Goal: Information Seeking & Learning: Check status

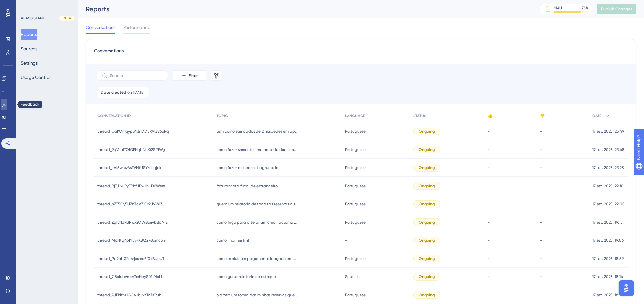
click at [6, 103] on icon at bounding box center [4, 105] width 5 height 4
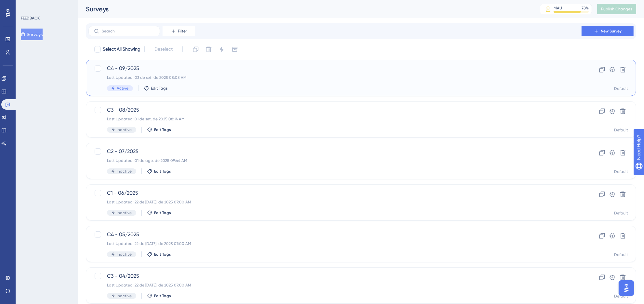
click at [205, 77] on div "Last Updated: 03 de set. de 2025 08:08 AM" at bounding box center [335, 77] width 456 height 5
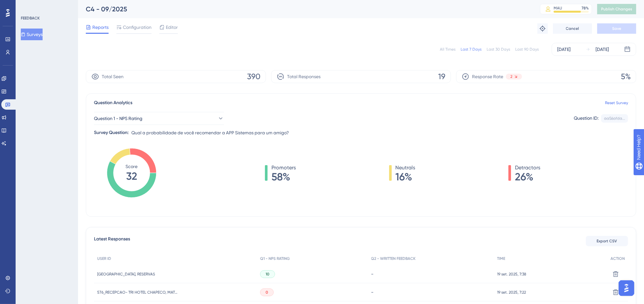
click at [448, 50] on div "All Times" at bounding box center [448, 49] width 16 height 5
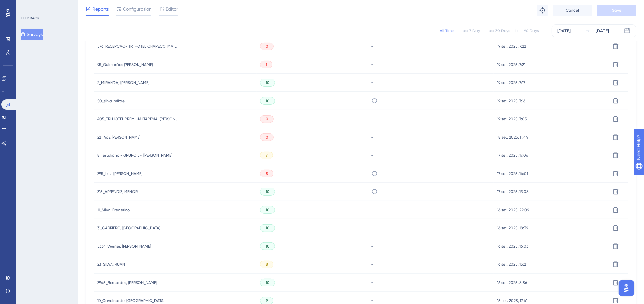
scroll to position [203, 0]
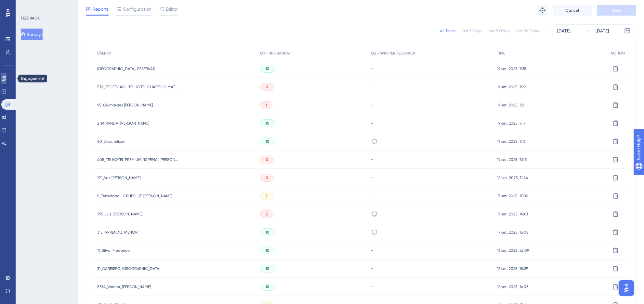
click at [6, 78] on link at bounding box center [3, 78] width 5 height 10
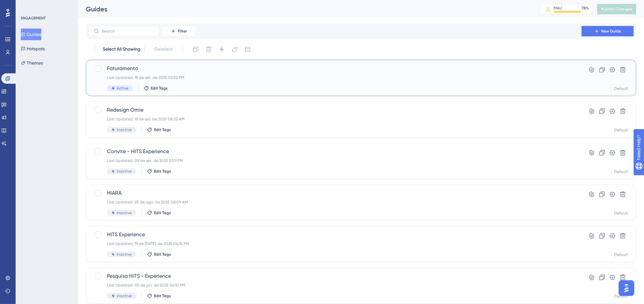
click at [140, 81] on div "Faturamento Last Updated: 18 de set. de 2025 02:52 PM Active Edit Tags" at bounding box center [335, 78] width 456 height 27
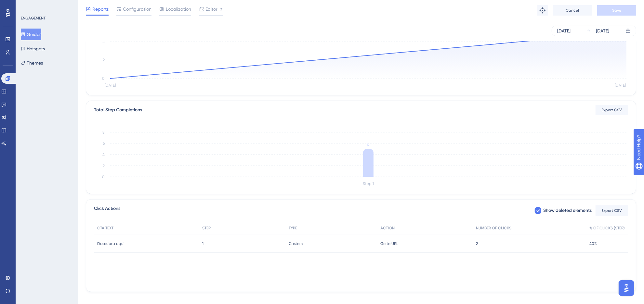
scroll to position [107, 0]
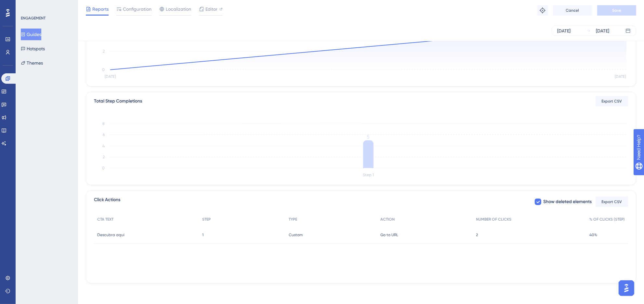
click at [363, 235] on div "Custom Custom" at bounding box center [331, 235] width 92 height 18
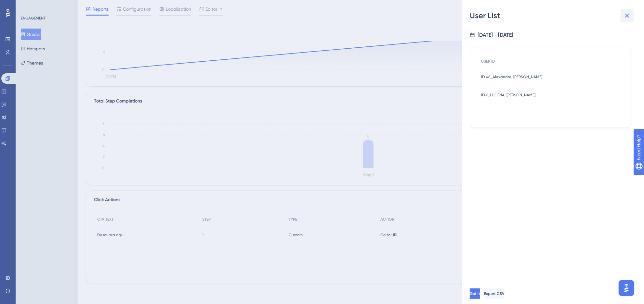
click at [626, 16] on icon at bounding box center [627, 16] width 4 height 4
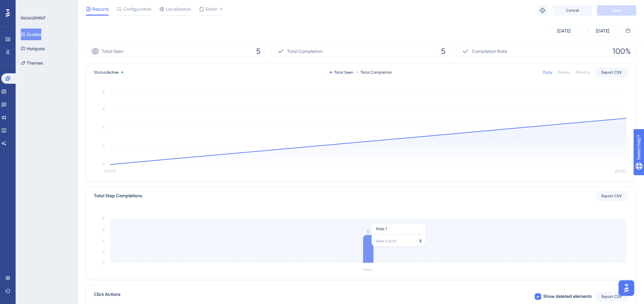
scroll to position [0, 0]
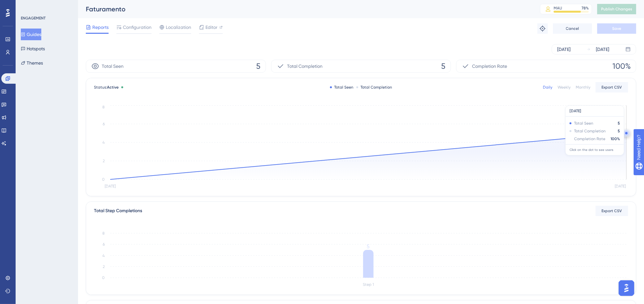
click at [625, 134] on circle at bounding box center [625, 133] width 5 height 5
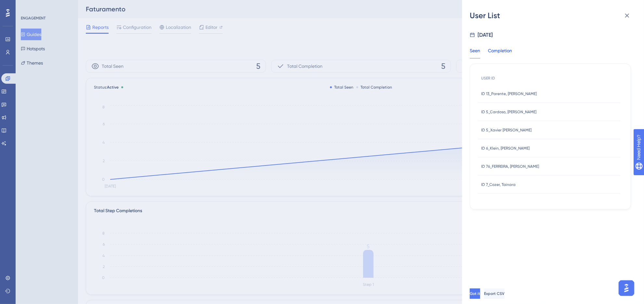
click at [501, 53] on div "Completion" at bounding box center [500, 53] width 24 height 12
click at [624, 12] on icon at bounding box center [627, 16] width 8 height 8
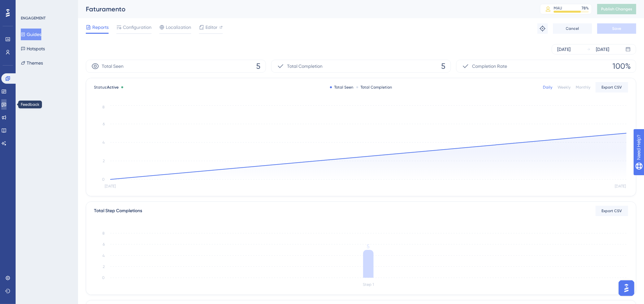
drag, startPoint x: 11, startPoint y: 104, endPoint x: 233, endPoint y: 2, distance: 244.7
click at [6, 104] on link at bounding box center [3, 104] width 5 height 10
